Goal: Task Accomplishment & Management: Manage account settings

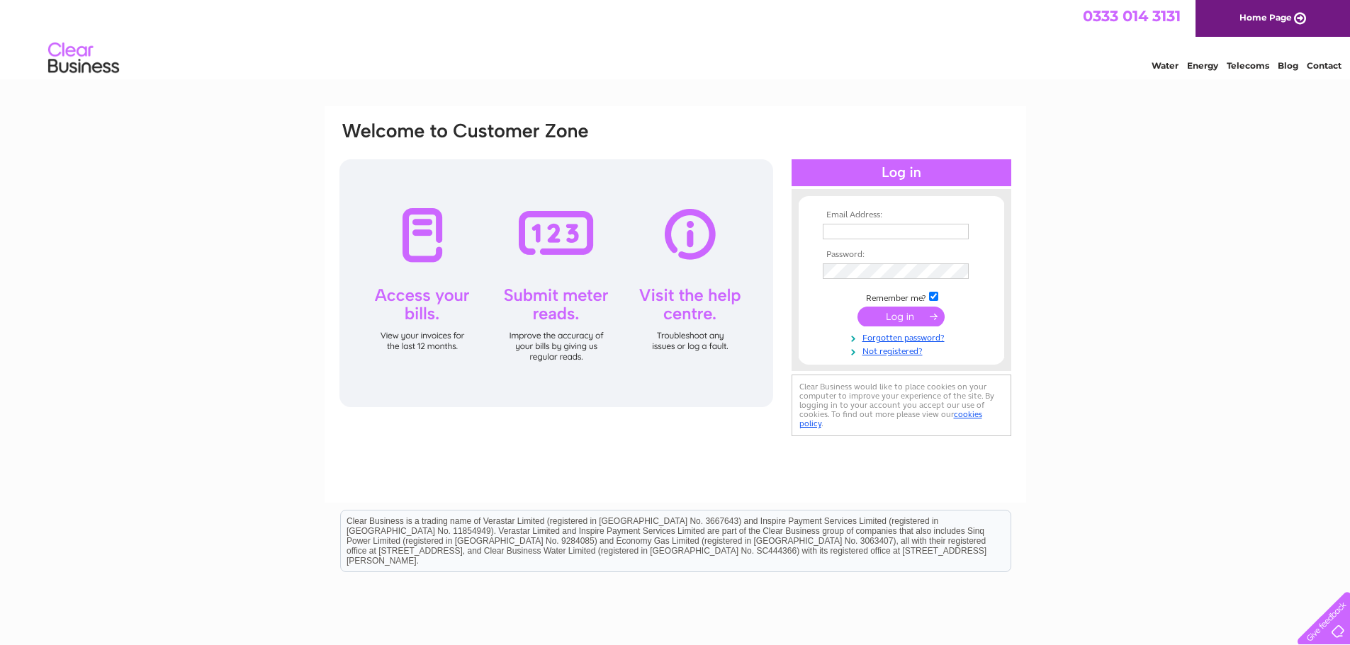
type input "[PERSON_NAME][EMAIL_ADDRESS][PERSON_NAME][DOMAIN_NAME]"
click at [901, 315] on input "submit" at bounding box center [900, 317] width 87 height 20
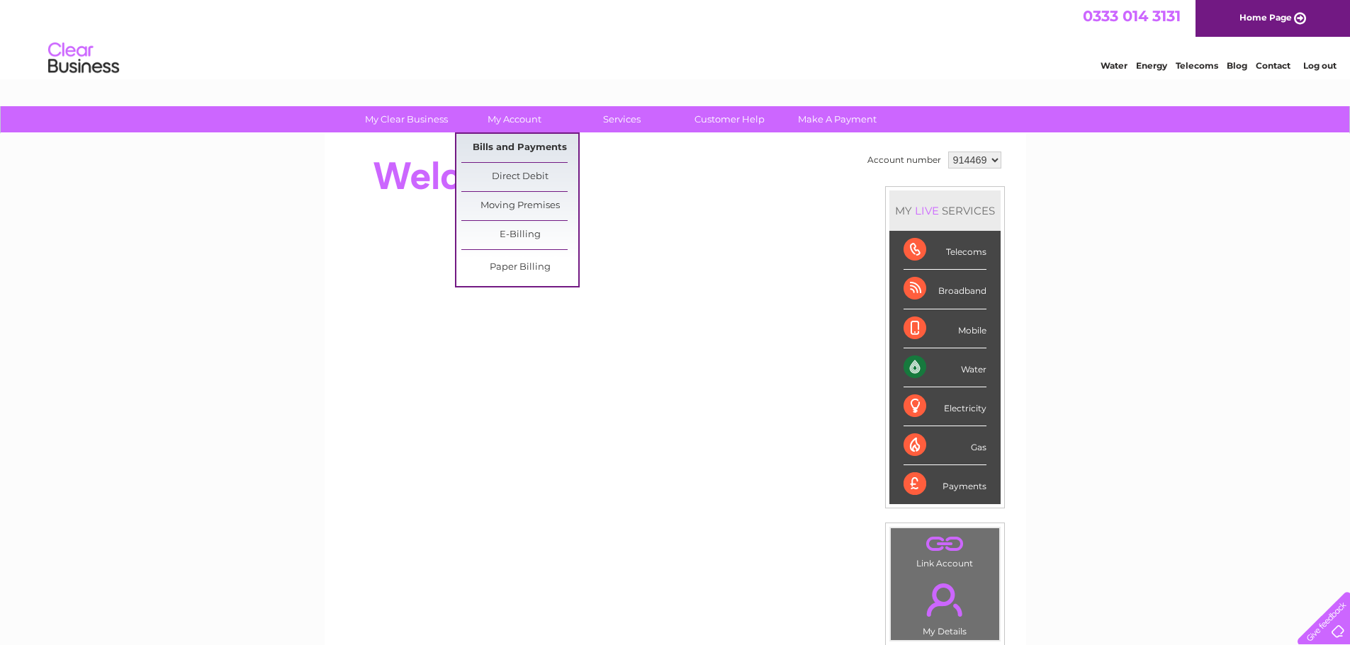
click at [507, 145] on link "Bills and Payments" at bounding box center [519, 148] width 117 height 28
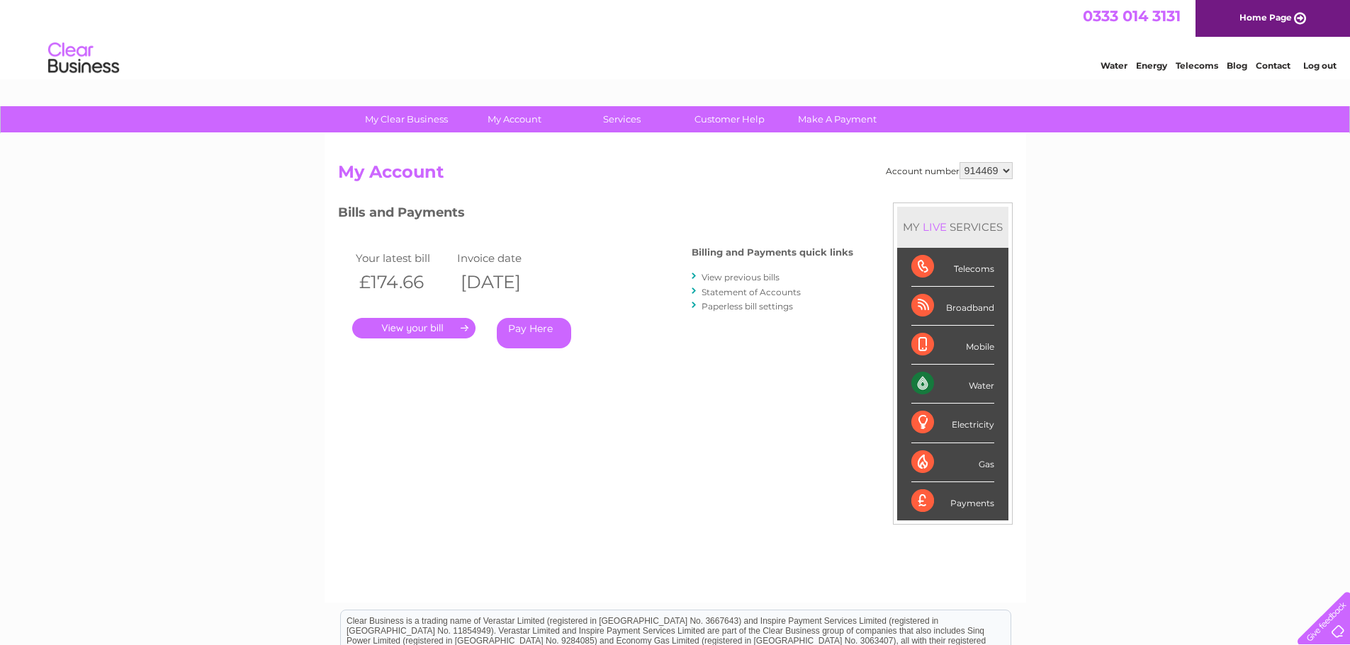
click at [414, 330] on link "." at bounding box center [413, 328] width 123 height 21
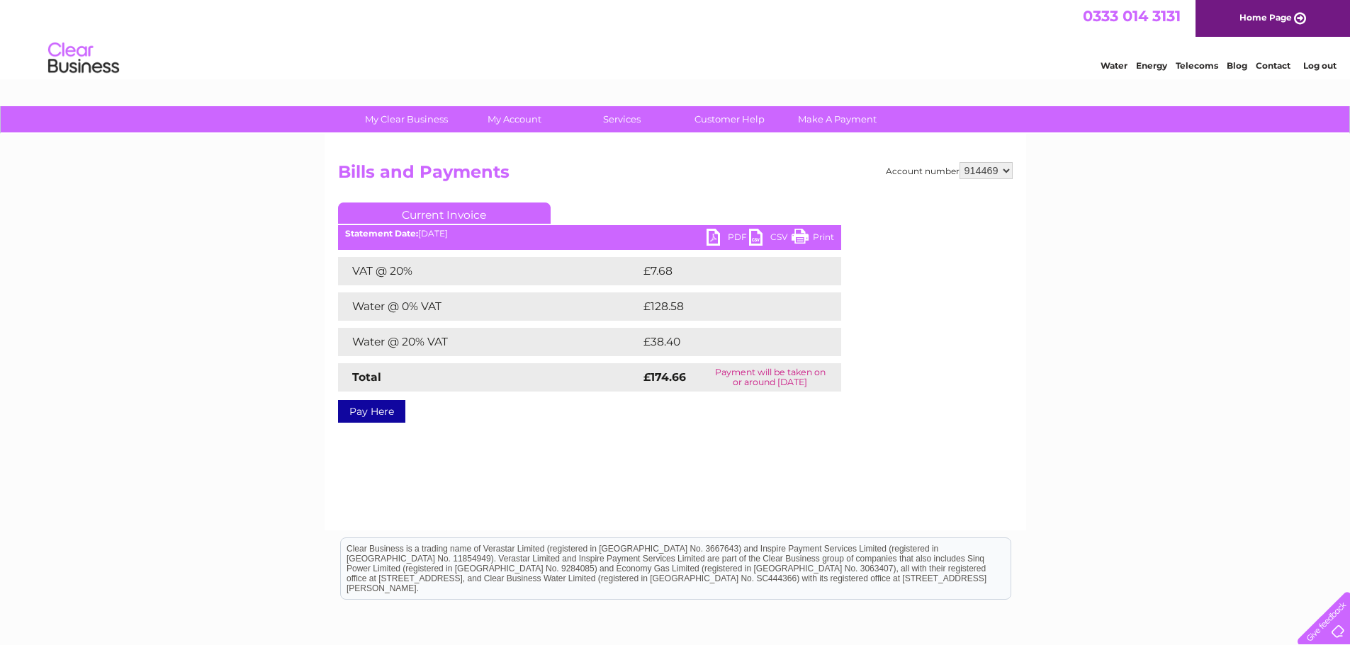
click at [718, 235] on link "PDF" at bounding box center [727, 239] width 43 height 21
click at [1320, 64] on link "Log out" at bounding box center [1319, 65] width 33 height 11
